Goal: Transaction & Acquisition: Purchase product/service

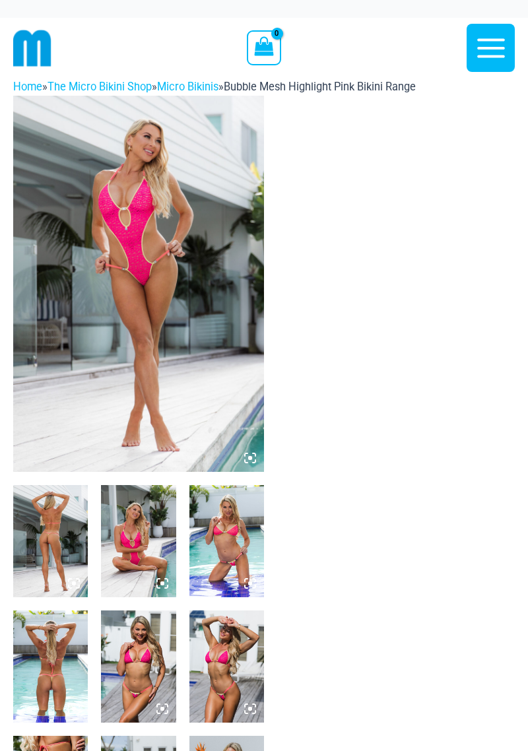
click at [246, 461] on icon at bounding box center [250, 458] width 12 height 12
click at [247, 462] on icon at bounding box center [246, 461] width 3 height 3
click at [250, 458] on icon at bounding box center [250, 458] width 4 height 4
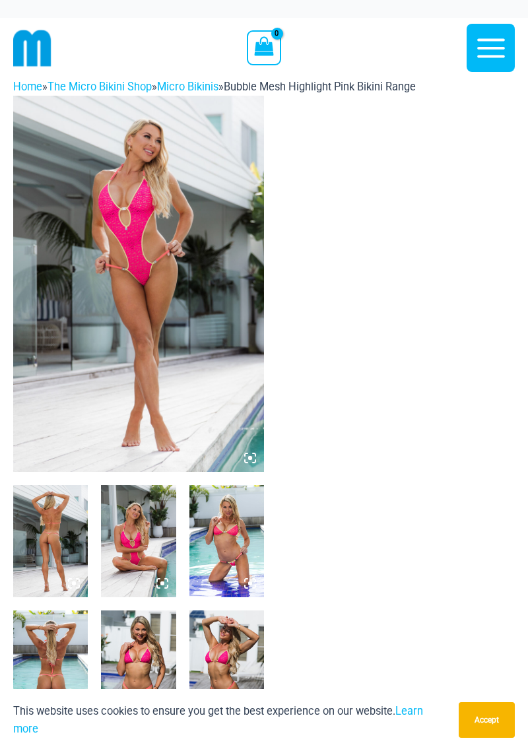
click at [211, 399] on img at bounding box center [138, 284] width 251 height 376
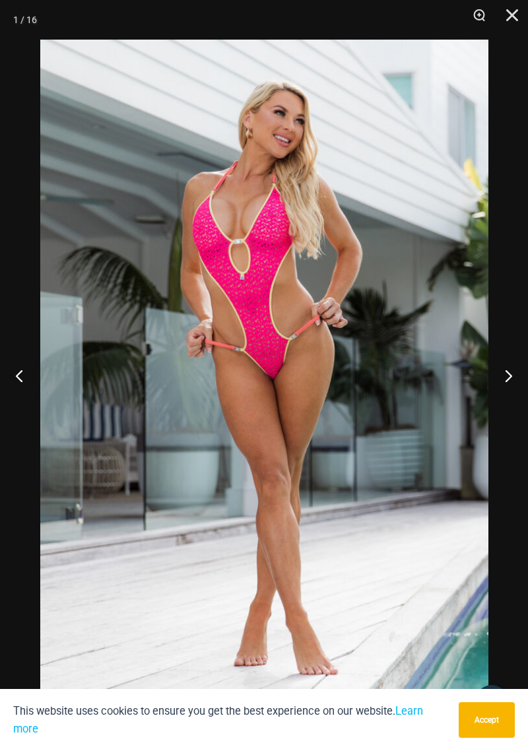
click at [506, 384] on button "Next" at bounding box center [504, 376] width 50 height 66
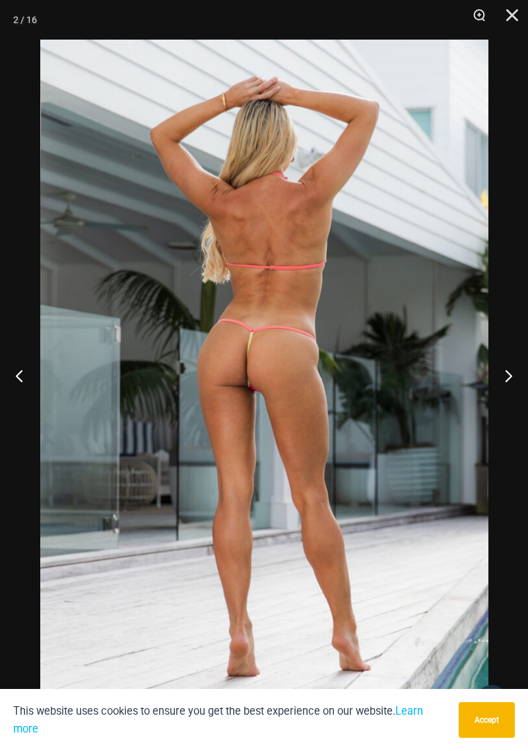
click at [504, 373] on button "Next" at bounding box center [504, 376] width 50 height 66
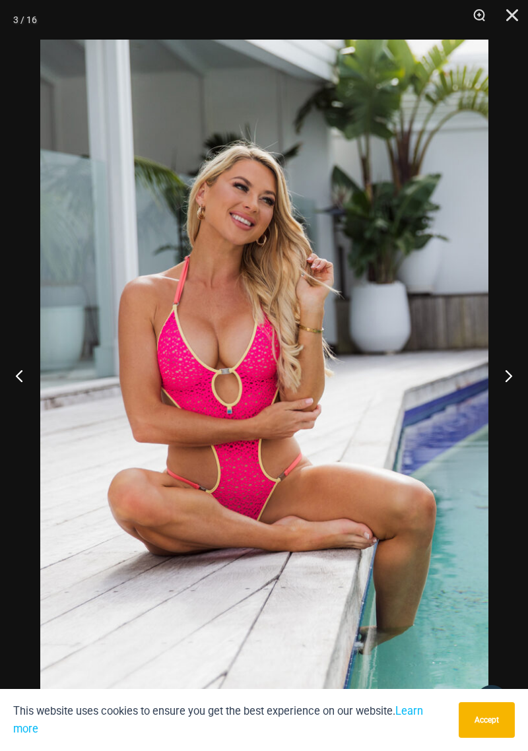
click at [509, 374] on button "Next" at bounding box center [504, 376] width 50 height 66
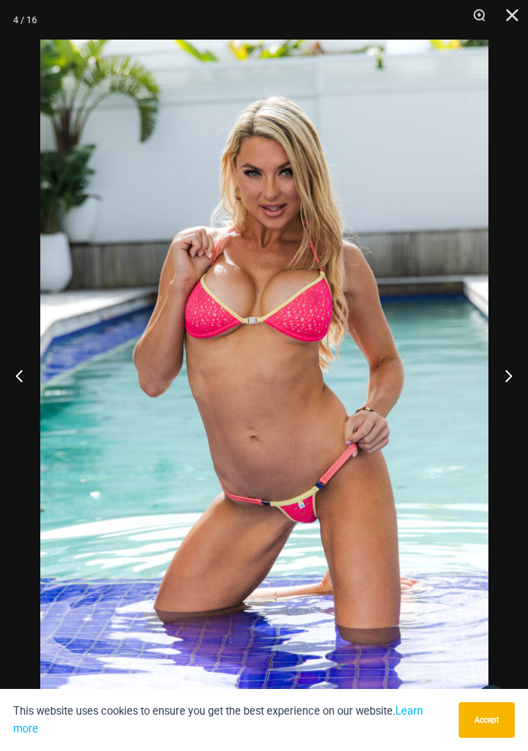
click at [516, 382] on button "Next" at bounding box center [504, 376] width 50 height 66
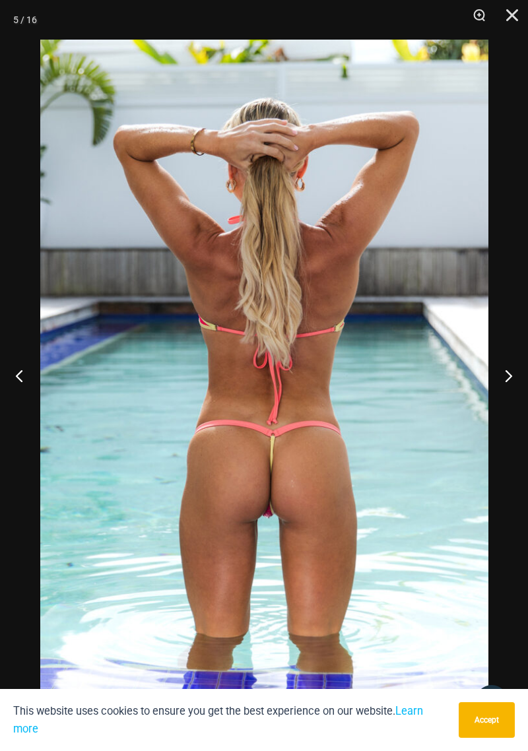
click at [512, 387] on button "Next" at bounding box center [504, 376] width 50 height 66
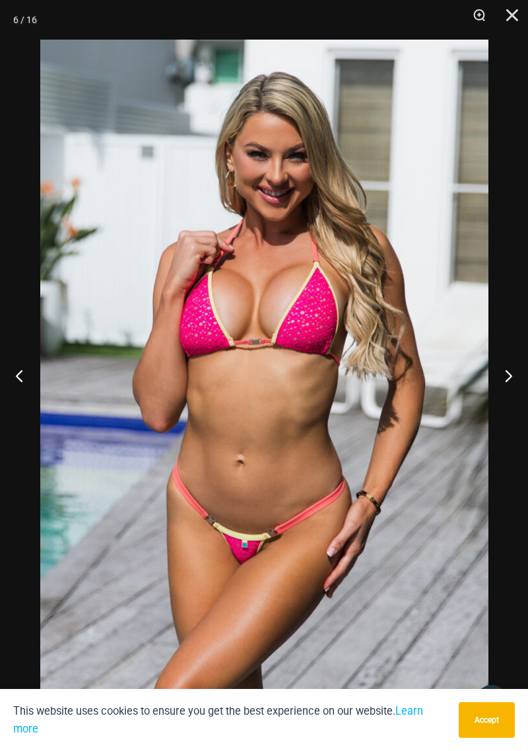
click at [510, 384] on button "Next" at bounding box center [504, 376] width 50 height 66
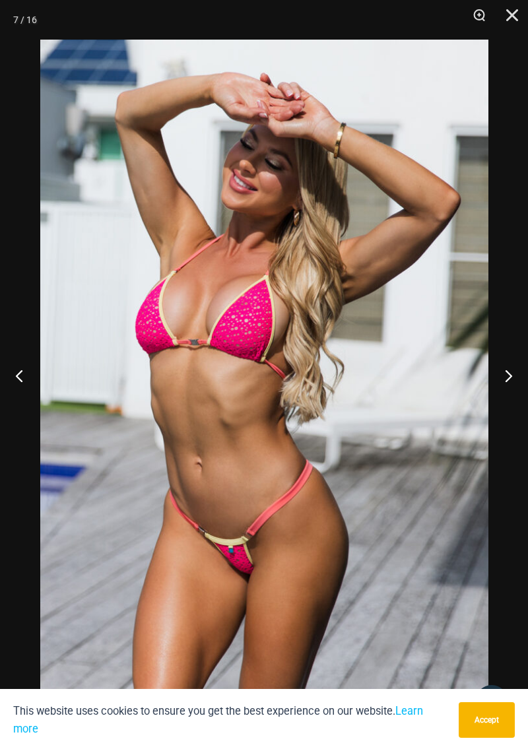
click at [523, 378] on button "Next" at bounding box center [504, 376] width 50 height 66
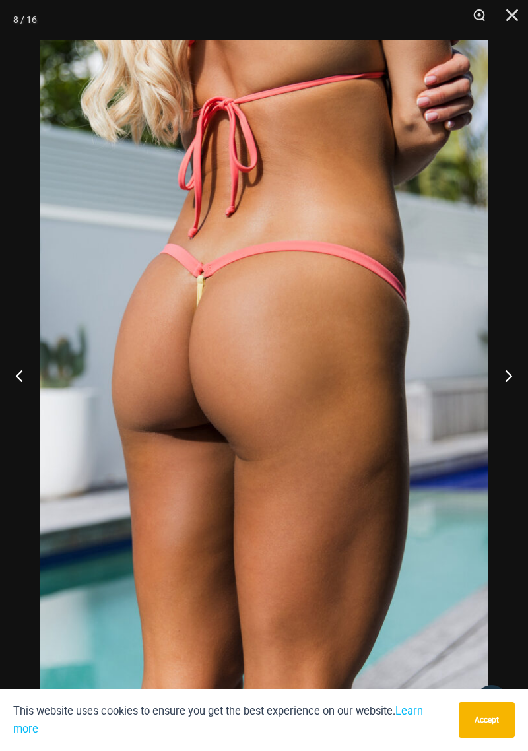
click at [511, 378] on button "Next" at bounding box center [504, 376] width 50 height 66
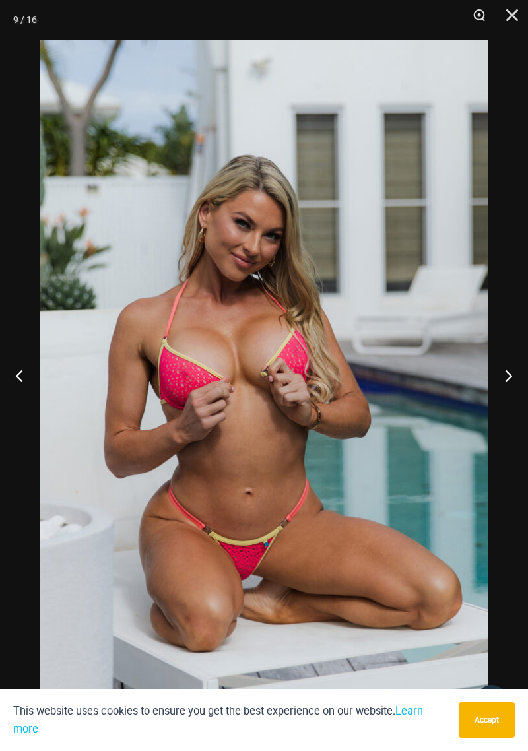
click at [518, 370] on button "Next" at bounding box center [504, 376] width 50 height 66
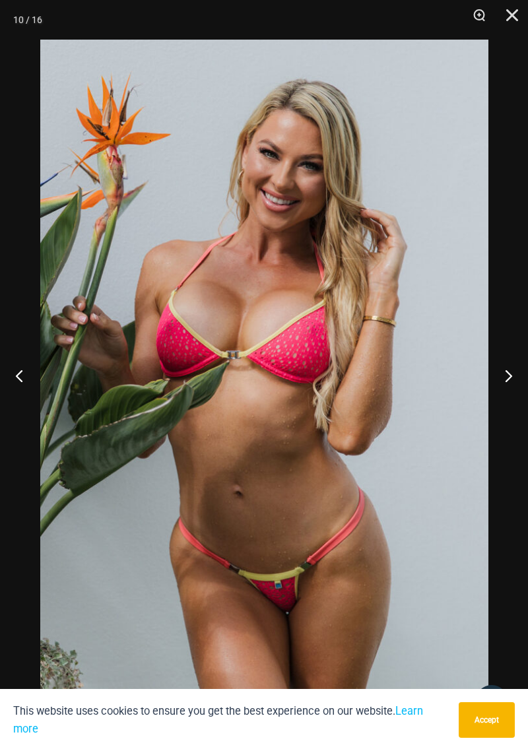
click at [520, 379] on button "Next" at bounding box center [504, 376] width 50 height 66
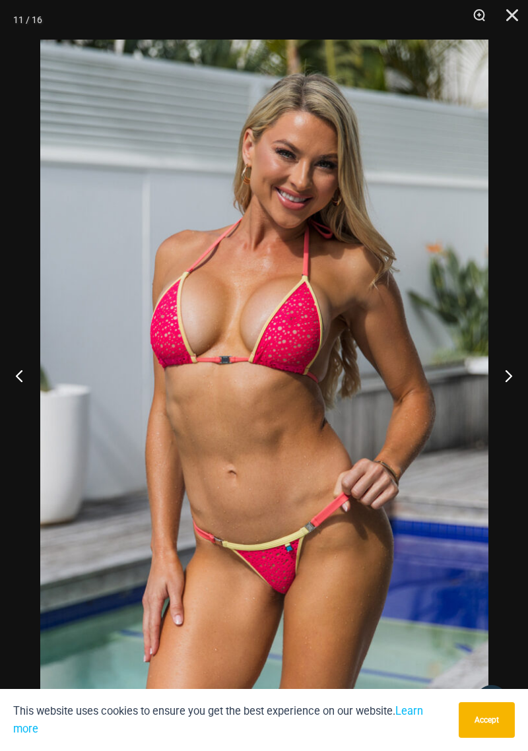
click at [522, 383] on button "Next" at bounding box center [504, 376] width 50 height 66
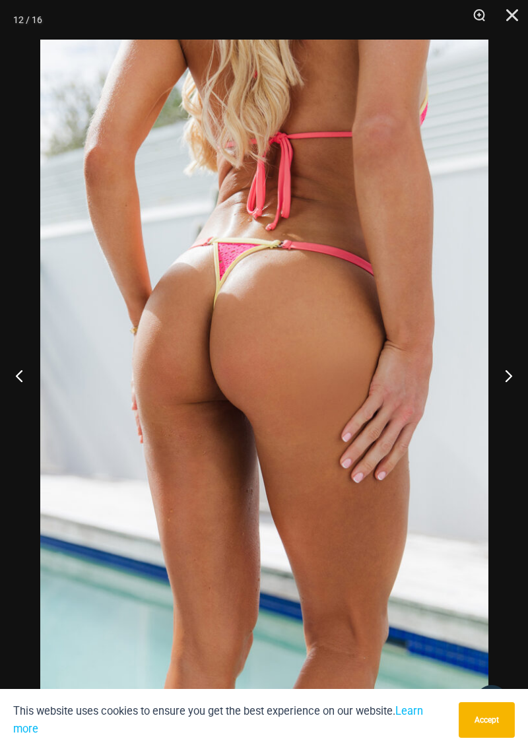
click at [524, 383] on button "Next" at bounding box center [504, 376] width 50 height 66
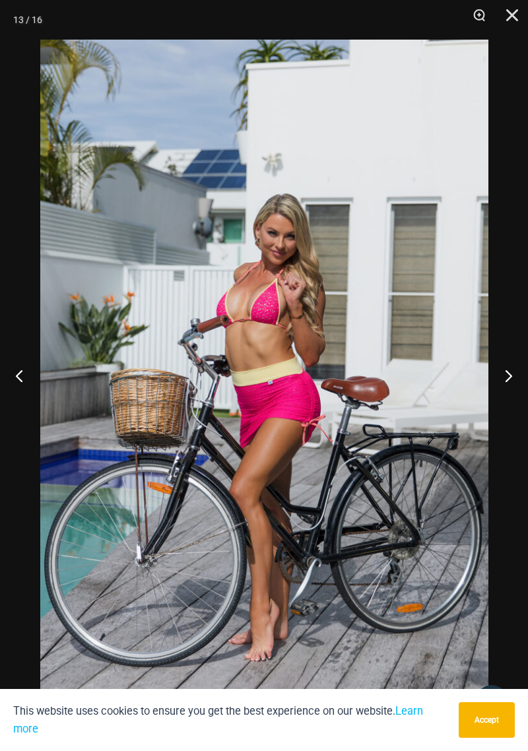
click at [523, 387] on button "Next" at bounding box center [504, 376] width 50 height 66
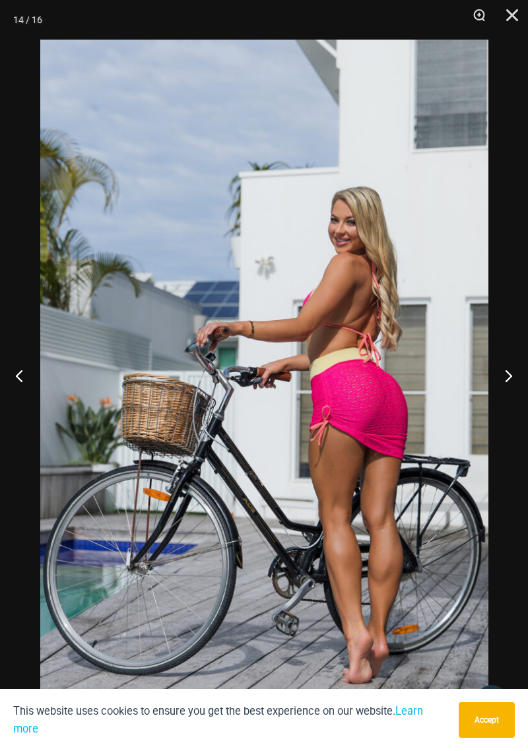
click at [524, 378] on button "Next" at bounding box center [504, 376] width 50 height 66
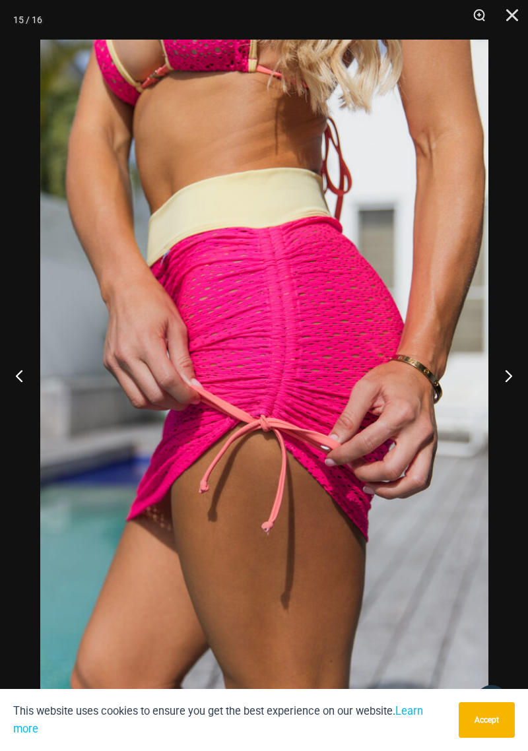
click at [521, 384] on button "Next" at bounding box center [504, 376] width 50 height 66
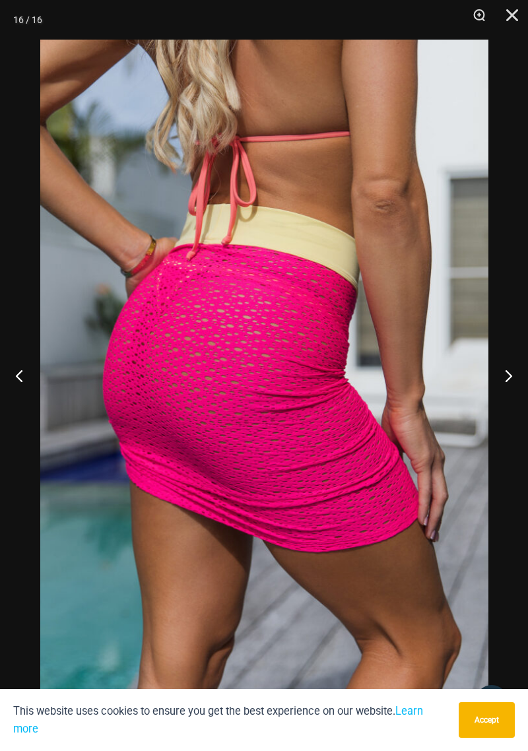
click at [520, 383] on button "Next" at bounding box center [504, 376] width 50 height 66
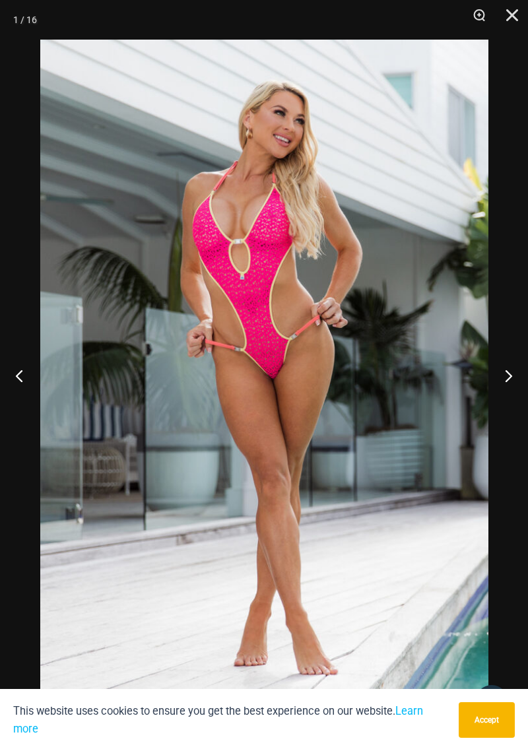
click at [518, 383] on button "Next" at bounding box center [504, 376] width 50 height 66
